Goal: Complete application form

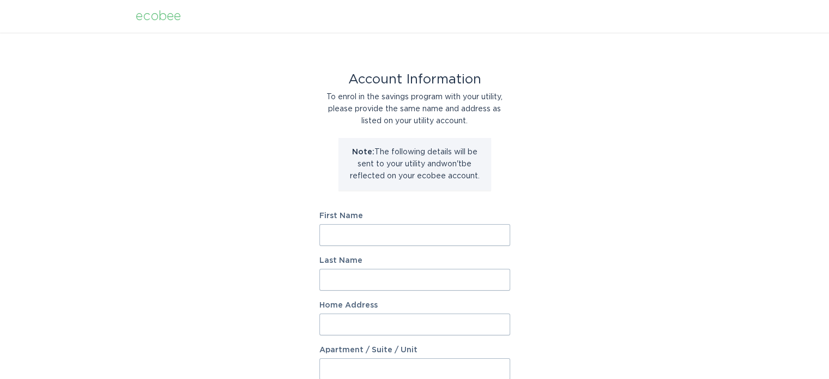
click at [325, 243] on input "First Name" at bounding box center [415, 235] width 191 height 22
type input "[PERSON_NAME]"
type input "Gonzalez"
type input "4277 Strolling St"
select select "US"
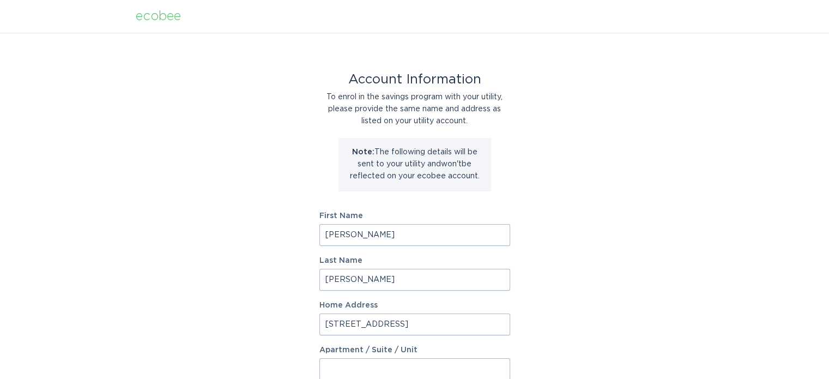
type input "Timnath"
type input "80547"
select select "CO"
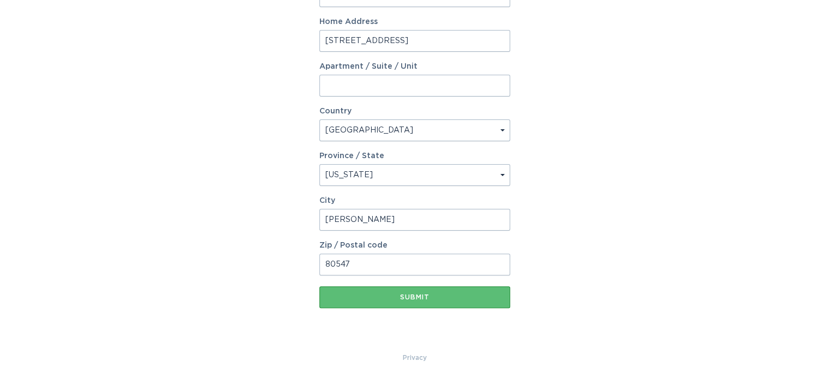
scroll to position [284, 0]
click at [418, 302] on button "Submit" at bounding box center [415, 297] width 191 height 22
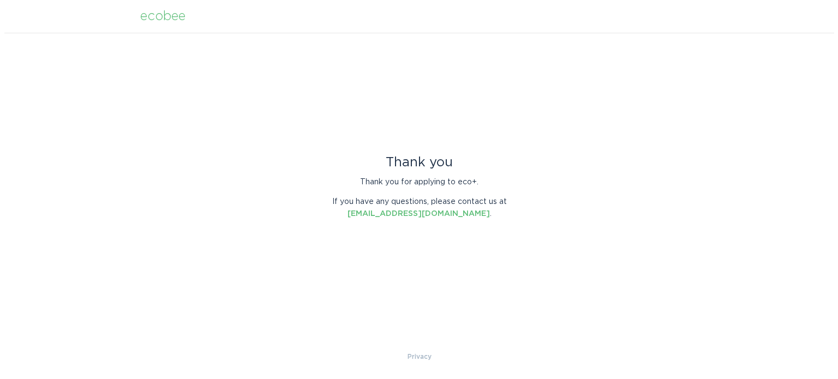
scroll to position [0, 0]
